Goal: Communication & Community: Answer question/provide support

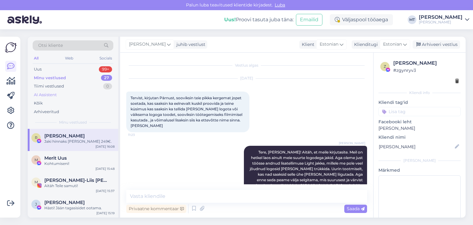
scroll to position [22, 0]
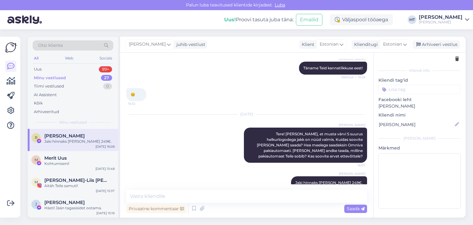
click at [50, 75] on div "Minu vestlused" at bounding box center [50, 78] width 32 height 6
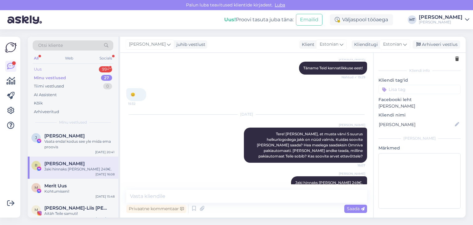
click at [40, 69] on div "Uus" at bounding box center [38, 69] width 8 height 6
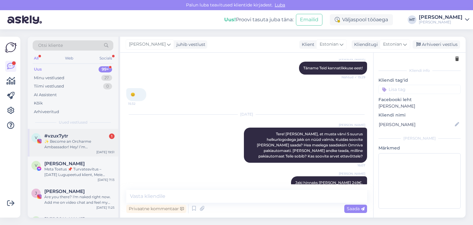
click at [65, 145] on div "✨ Become an Orcharme Ambassador! Hey! I’m [PERSON_NAME] from Orcharme 👋 – the e…" at bounding box center [79, 144] width 70 height 11
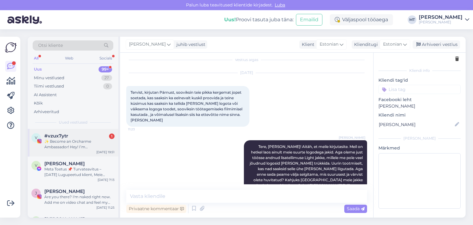
scroll to position [17, 0]
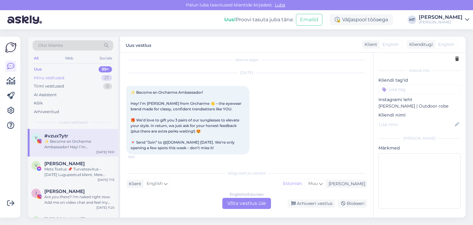
click at [43, 79] on div "Minu vestlused" at bounding box center [49, 78] width 30 height 6
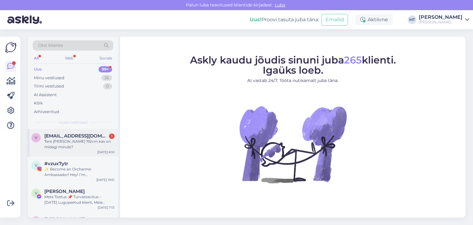
click at [80, 142] on div "Tere [PERSON_NAME] 192cm.kas on midagi minule?" at bounding box center [79, 144] width 70 height 11
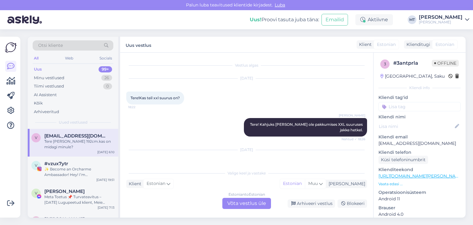
scroll to position [22, 0]
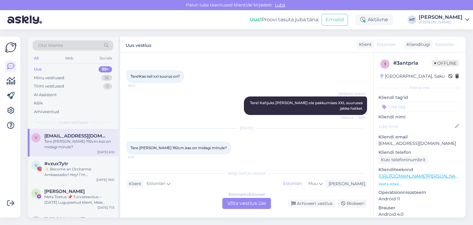
click at [254, 203] on div "Estonian to Estonian Võta vestlus üle" at bounding box center [246, 203] width 49 height 11
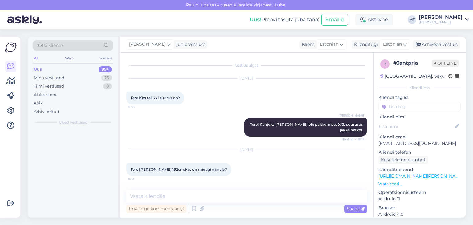
scroll to position [0, 0]
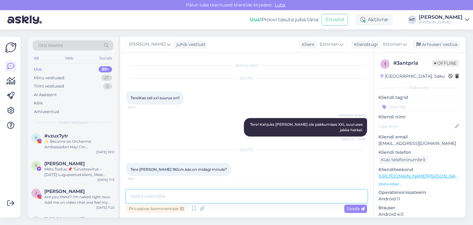
click at [176, 195] on textarea at bounding box center [246, 196] width 241 height 13
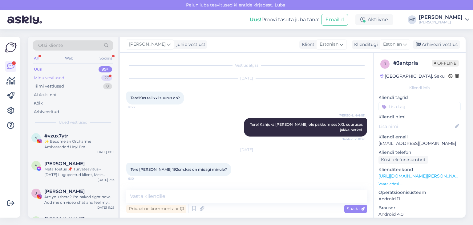
click at [59, 78] on div "Minu vestlused" at bounding box center [49, 78] width 30 height 6
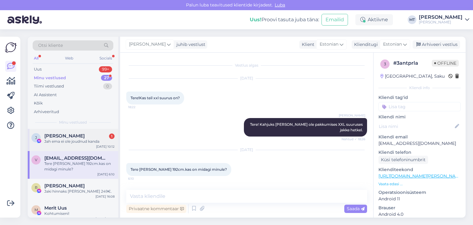
click at [62, 141] on div "Jah ema ei ole joudnud kanda" at bounding box center [79, 142] width 70 height 6
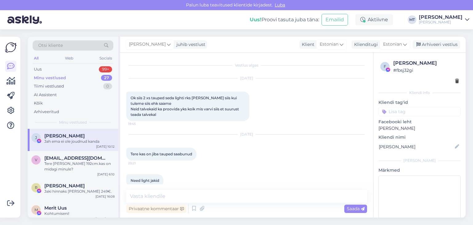
scroll to position [3233, 0]
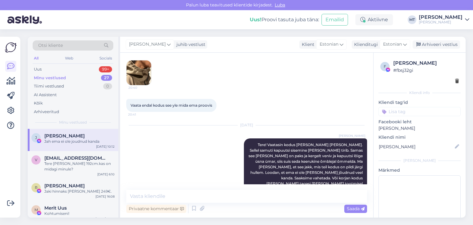
click at [53, 79] on div "Minu vestlused" at bounding box center [50, 78] width 32 height 6
click at [66, 163] on div "Tere [PERSON_NAME] 192cm.kas on midagi minule?" at bounding box center [79, 166] width 70 height 11
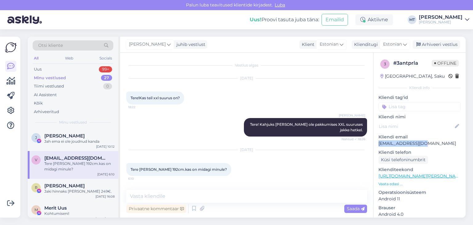
drag, startPoint x: 423, startPoint y: 143, endPoint x: 376, endPoint y: 141, distance: 47.2
click at [376, 141] on div "3 # 3antprla Offline [GEOGRAPHIC_DATA], Saku Kliendi info Kliendi tag'id Kliend…" at bounding box center [420, 179] width 92 height 253
copy p "[EMAIL_ADDRESS][DOMAIN_NAME]"
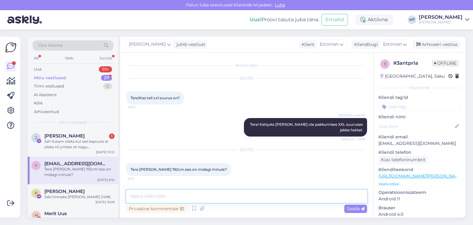
click at [143, 198] on textarea at bounding box center [246, 196] width 241 height 13
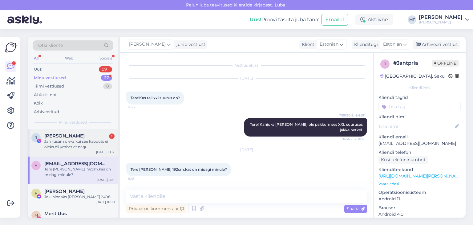
click at [55, 141] on div "Jah ilusam oleks kui see kapuuts ei oleks nii ymber et nagu [PERSON_NAME] pigem…" at bounding box center [79, 144] width 70 height 11
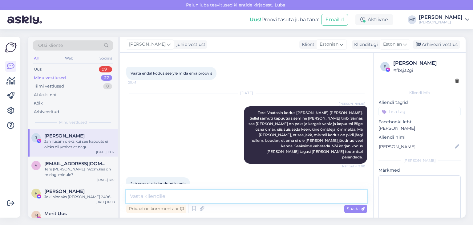
click at [139, 196] on textarea at bounding box center [246, 196] width 241 height 13
type textarea "K"
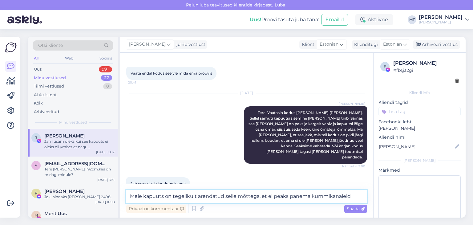
click at [266, 195] on textarea "Meie kapuuts on tegelikult arendatud selle mõttega, et ei peaks panema kummikan…" at bounding box center [246, 196] width 241 height 13
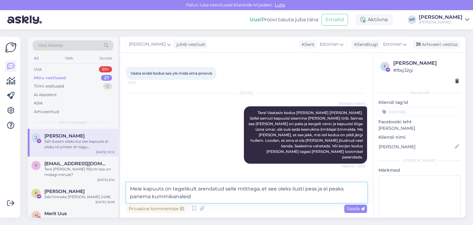
drag, startPoint x: 193, startPoint y: 196, endPoint x: 126, endPoint y: 200, distance: 66.9
click at [126, 200] on div "Vestlus algas [DATE] Tere kas on jiba tauped saabunud 20:21 Need light jakid 20…" at bounding box center [246, 135] width 253 height 165
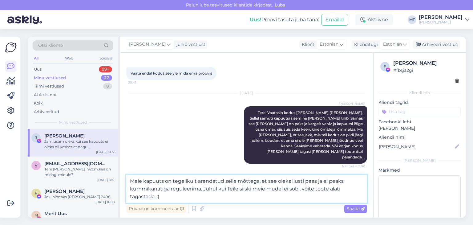
click at [149, 189] on textarea "Meie kapuuts on tegelikult arendatud selle mõttega, et see oleks ilusti peas ja…" at bounding box center [246, 189] width 241 height 28
click at [144, 189] on textarea "Meie kapuuts on tegelikult arendatud selle mõttega, et see oleks ilusti peas ja…" at bounding box center [246, 189] width 241 height 28
click at [131, 190] on textarea "Meie kapuuts on tegelikult arendatud selle mõttega, et see oleks ilusti peas ja…" at bounding box center [246, 189] width 241 height 28
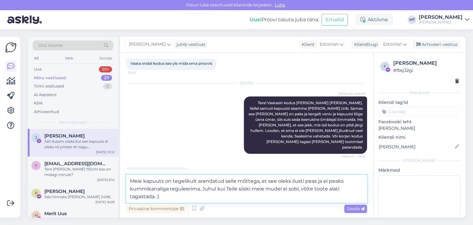
scroll to position [3224, 0]
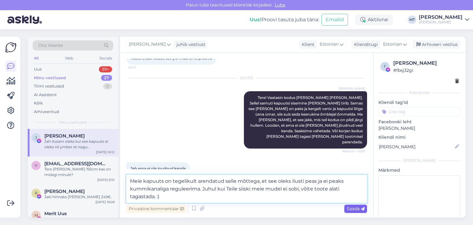
type textarea "Meie kapuuts on tegelikult arendatud selle mõttega, et see oleks ilusti peas ja…"
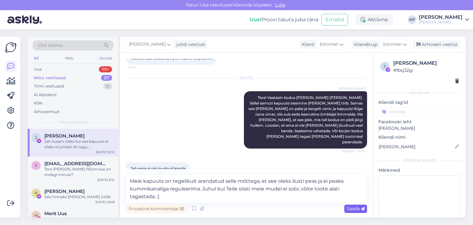
click at [352, 209] on span "Saada" at bounding box center [356, 209] width 18 height 6
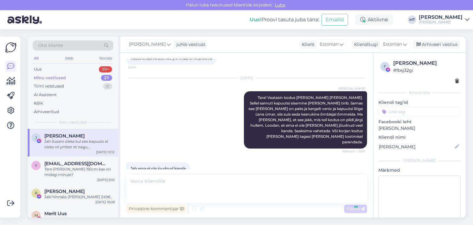
scroll to position [3252, 0]
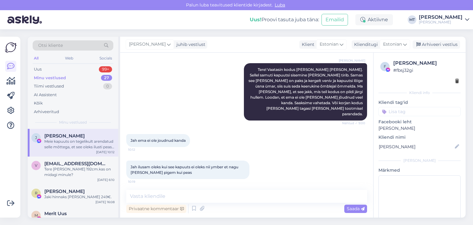
click at [57, 77] on div "Minu vestlused" at bounding box center [50, 78] width 32 height 6
click at [76, 142] on div "Meie kapuuts on tegelikult arendatud selle mõttega, et see oleks ilusti peas ja…" at bounding box center [79, 144] width 70 height 11
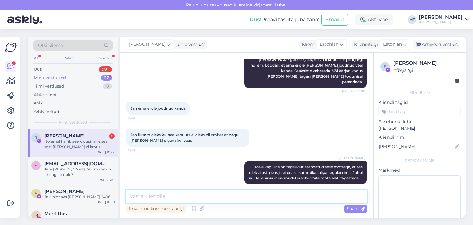
click at [146, 199] on textarea at bounding box center [246, 196] width 241 height 13
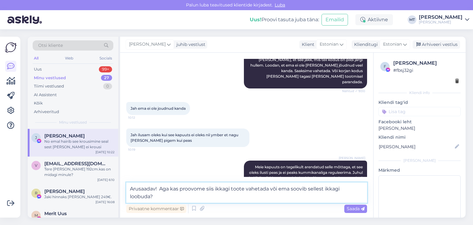
click at [169, 190] on textarea "Arusaadav! Aga kas proovome siis ikkagi toote vahetada või ema soovib sellest i…" at bounding box center [246, 192] width 241 height 20
click at [199, 189] on textarea "Arusaadav! Aga, kas proovome siis ikkagi toote vahetada või ema soovib sellest …" at bounding box center [246, 192] width 241 height 20
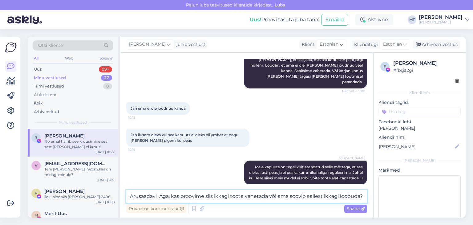
click at [325, 196] on textarea "Arusaadav! Aga, kas proovime siis ikkagi toote vahetada või ema soovib sellest …" at bounding box center [246, 196] width 241 height 13
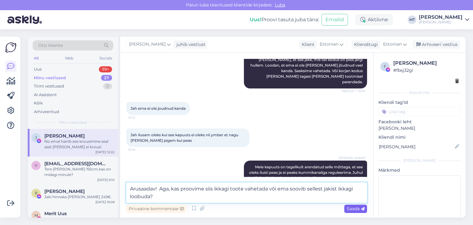
type textarea "Arusaadav! Aga, kas proovime siis ikkagi toote vahetada või ema soovib sellest …"
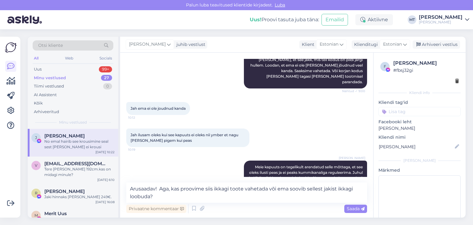
drag, startPoint x: 359, startPoint y: 209, endPoint x: 317, endPoint y: 178, distance: 53.1
click at [359, 209] on span "Saada" at bounding box center [356, 209] width 18 height 6
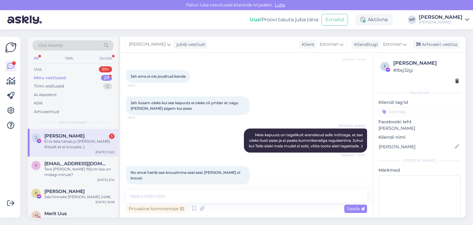
scroll to position [3316, 0]
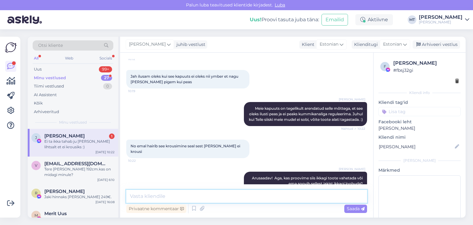
click at [168, 193] on textarea at bounding box center [246, 196] width 241 height 13
click at [173, 196] on textarea "Hästi, seda on rõõ kuulda. :)" at bounding box center [246, 196] width 241 height 13
type textarea "Hästi, seda on rõõm kuulda. :)"
click at [207, 199] on textarea "Hästi, seda on rõõm kuulda. :)" at bounding box center [246, 196] width 241 height 13
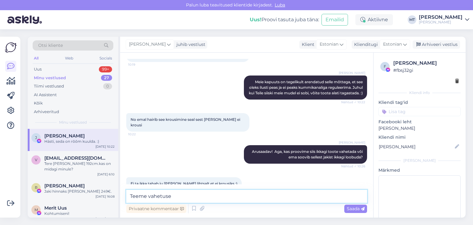
type textarea "Teeme vahetuse!"
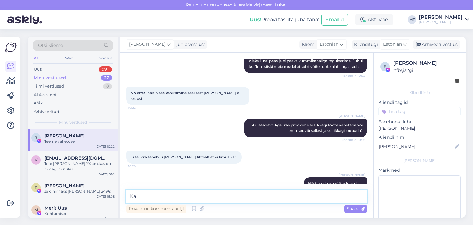
type textarea "K"
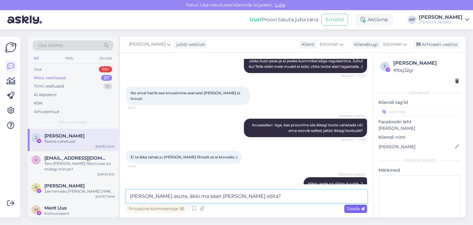
type textarea "[PERSON_NAME] asute, äkki ma saan [PERSON_NAME] sõita?"
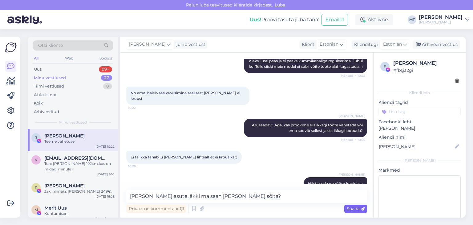
click at [353, 210] on span "Saada" at bounding box center [356, 209] width 18 height 6
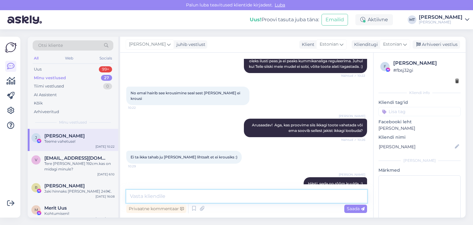
click at [257, 195] on textarea at bounding box center [246, 196] width 241 height 13
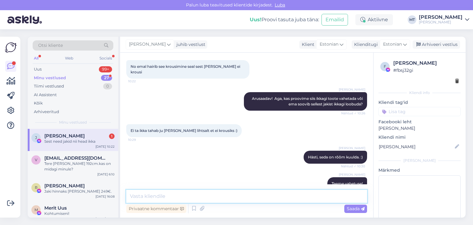
scroll to position [3422, 0]
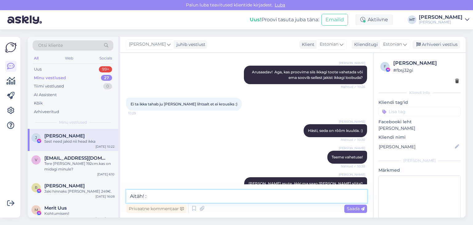
type textarea "Aitäh! :)"
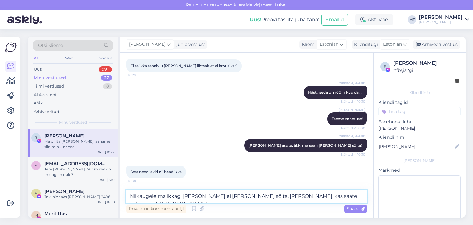
scroll to position [3475, 0]
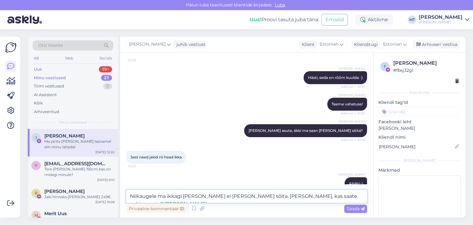
drag, startPoint x: 344, startPoint y: 196, endPoint x: 228, endPoint y: 201, distance: 116.8
click at [228, 201] on textarea "Niikaugele ma ikkagi [PERSON_NAME] ei [PERSON_NAME] sõita. [PERSON_NAME], kas s…" at bounding box center [246, 196] width 241 height 13
paste textarea "CC853623724EE"
click at [137, 195] on textarea "Niikaugele ma ikkagi [PERSON_NAME] ei [PERSON_NAME] sõita. [PERSON_NAME] pakiko…" at bounding box center [246, 196] width 241 height 13
drag, startPoint x: 184, startPoint y: 197, endPoint x: 168, endPoint y: 195, distance: 15.8
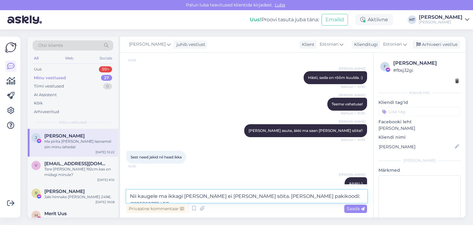
click at [168, 195] on textarea "Nii kaugele ma ikkagi [PERSON_NAME] ei [PERSON_NAME] sõita. [PERSON_NAME] pakik…" at bounding box center [246, 196] width 241 height 13
click at [181, 195] on textarea "Nii kaugele ma [PERSON_NAME] ei [PERSON_NAME] sõita. [PERSON_NAME] pakikoodi: C…" at bounding box center [246, 196] width 241 height 13
type textarea "Nii kaugele ma [PERSON_NAME] kahjuks ei jõua sõita. [PERSON_NAME] pakikoodi: CC…"
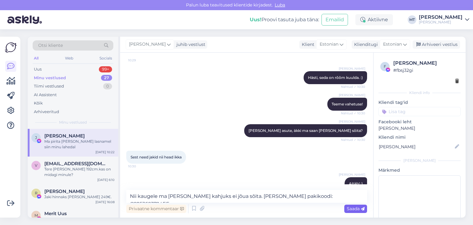
click at [352, 209] on span "Saada" at bounding box center [356, 209] width 18 height 6
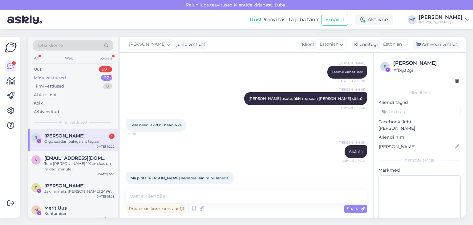
scroll to position [3533, 0]
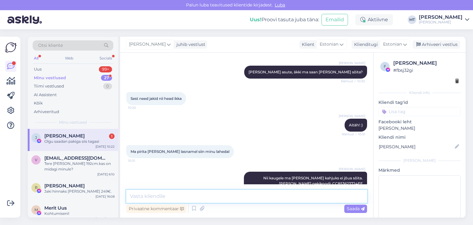
click at [139, 197] on textarea at bounding box center [246, 196] width 241 height 13
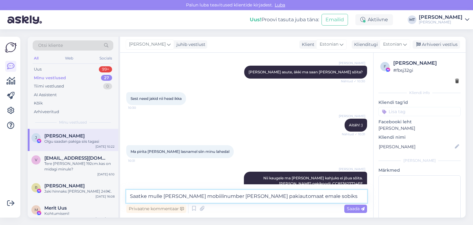
click at [266, 196] on textarea "Saatke mulle [PERSON_NAME] mobiilinumber [PERSON_NAME] pakiautomaat emale sobiks" at bounding box center [246, 196] width 241 height 13
click at [323, 197] on textarea "Saatke mulle [PERSON_NAME] mobiilinumber [PERSON_NAME] pakiautomaat emale sobiks" at bounding box center [246, 196] width 241 height 13
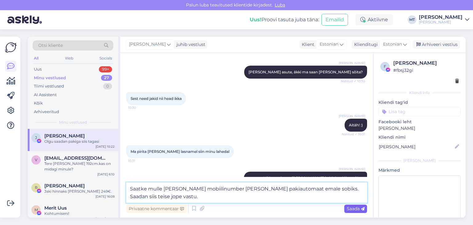
type textarea "Saatke mulle [PERSON_NAME] mobiilinumber [PERSON_NAME] pakiautomaat emale sobik…"
click at [351, 210] on span "Saada" at bounding box center [356, 209] width 18 height 6
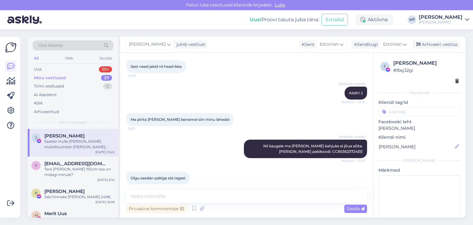
scroll to position [3592, 0]
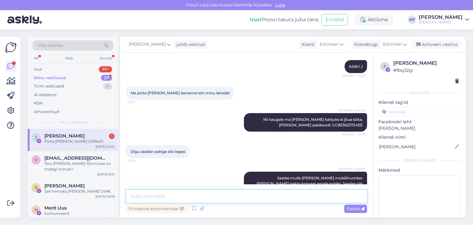
click at [136, 196] on textarea at bounding box center [246, 196] width 241 height 13
type textarea "Tänan!"
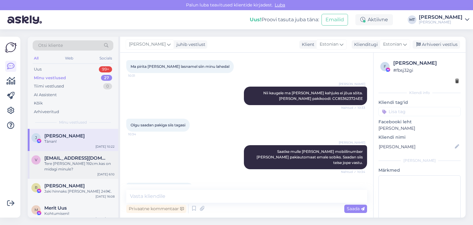
click at [59, 157] on span "[EMAIL_ADDRESS][DOMAIN_NAME]" at bounding box center [76, 158] width 64 height 6
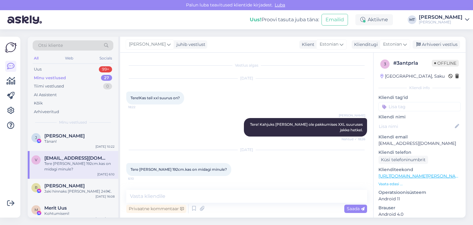
scroll to position [0, 0]
click at [72, 186] on span "[PERSON_NAME]" at bounding box center [64, 186] width 40 height 6
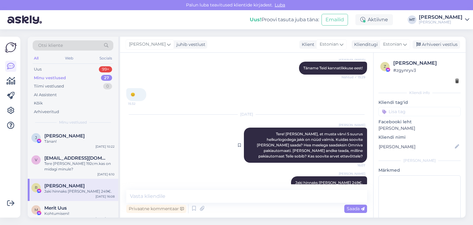
scroll to position [1148, 0]
